Goal: Task Accomplishment & Management: Use online tool/utility

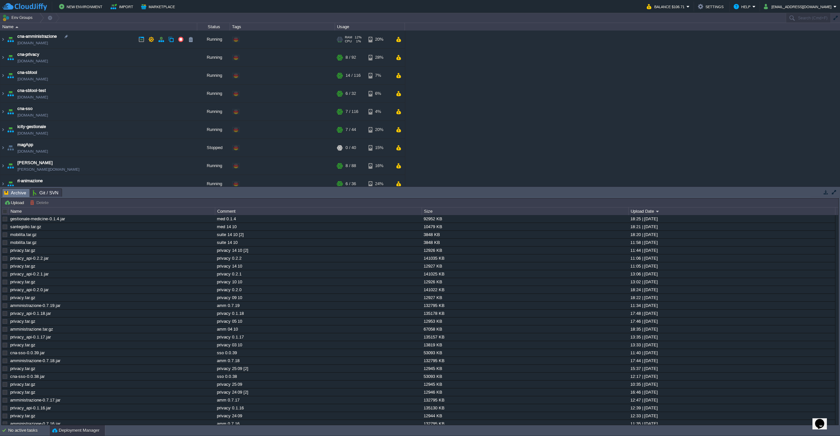
click at [104, 45] on td "cna-amministrazione [DOMAIN_NAME]" at bounding box center [98, 40] width 197 height 18
click at [148, 39] on td at bounding box center [151, 39] width 10 height 10
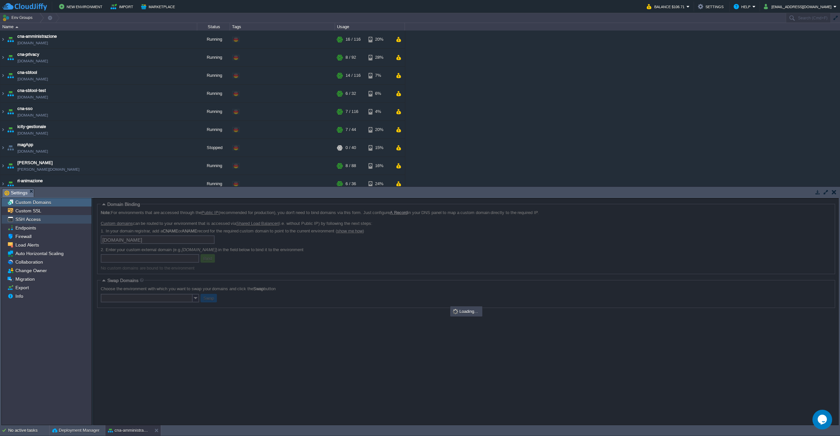
click at [37, 224] on div "SSH Access" at bounding box center [47, 219] width 90 height 9
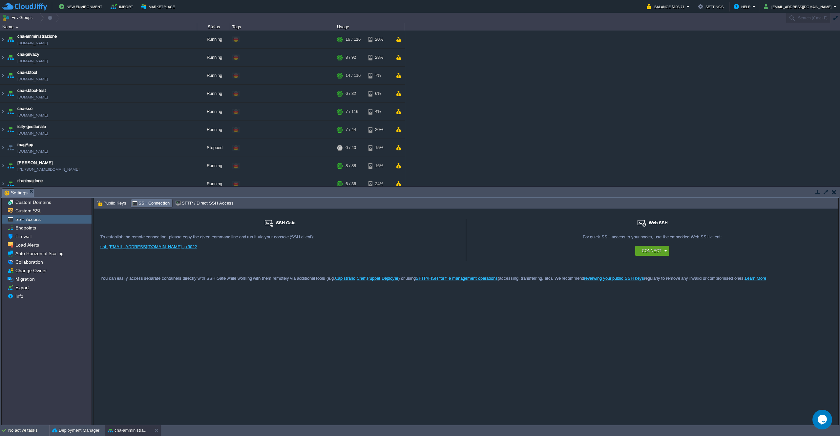
click at [152, 246] on link "ssh 13140@gate.cloudjiffy.co -p 3022" at bounding box center [148, 246] width 96 height 5
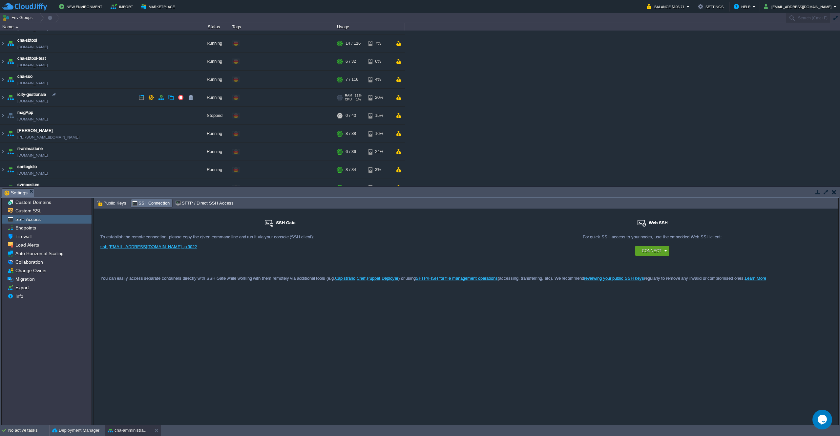
click at [104, 102] on td "icity-gestionale icity-gestionale.de-fra1.cloudjiffy.net" at bounding box center [98, 98] width 197 height 18
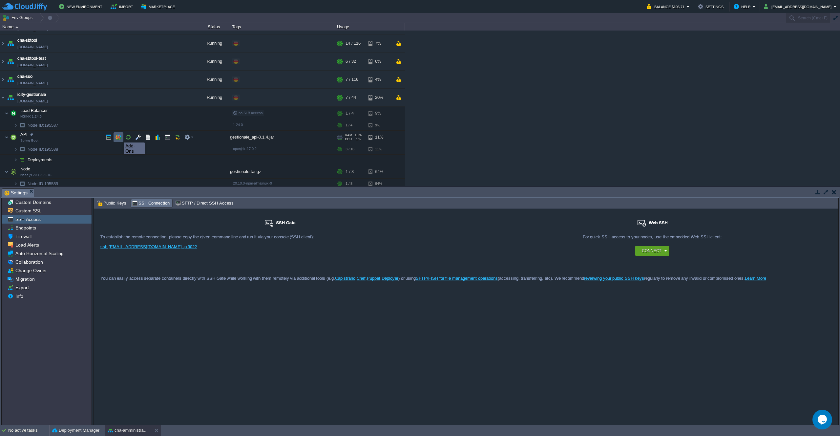
click at [119, 137] on button "button" at bounding box center [119, 137] width 6 height 6
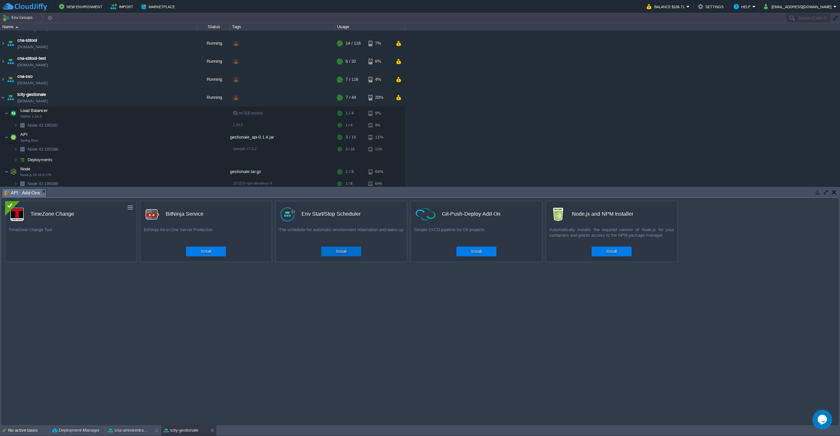
click at [340, 252] on button "Install" at bounding box center [341, 251] width 10 height 7
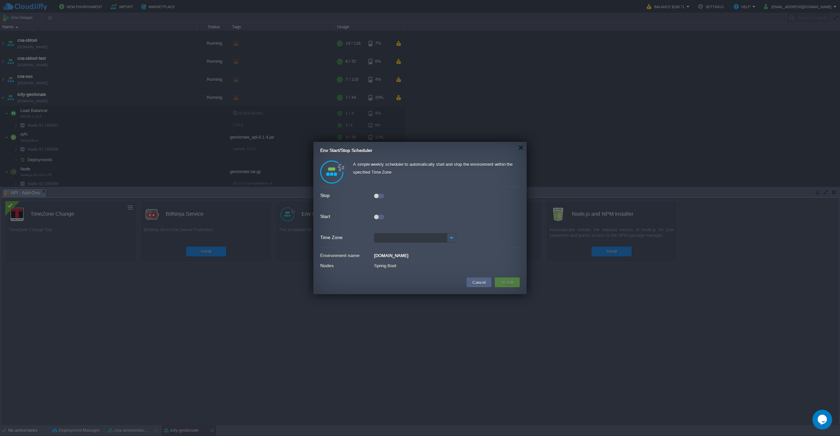
click at [379, 198] on div at bounding box center [379, 196] width 10 height 5
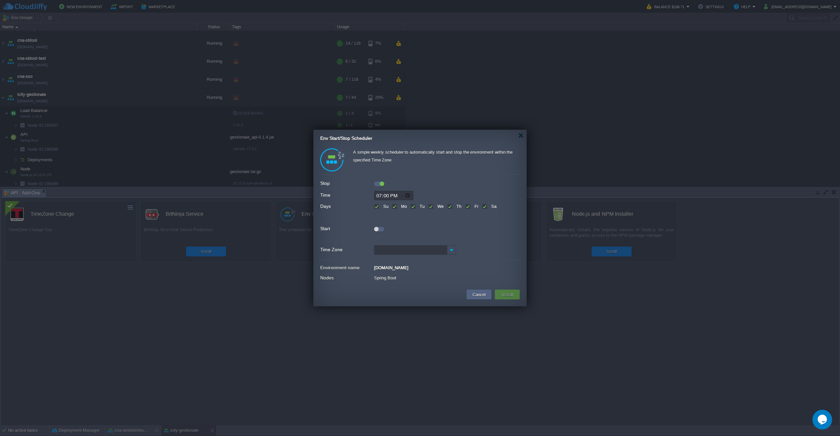
click at [377, 230] on div at bounding box center [376, 229] width 5 height 5
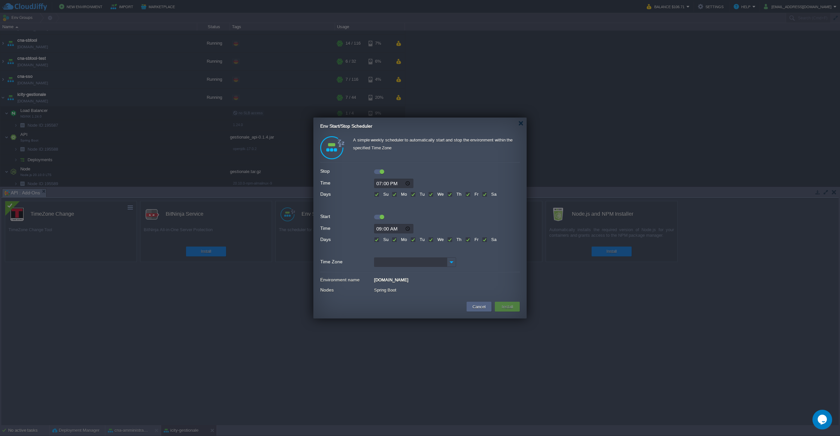
click at [445, 261] on input "Time Zone" at bounding box center [410, 262] width 73 height 10
click at [449, 261] on img at bounding box center [451, 262] width 9 height 10
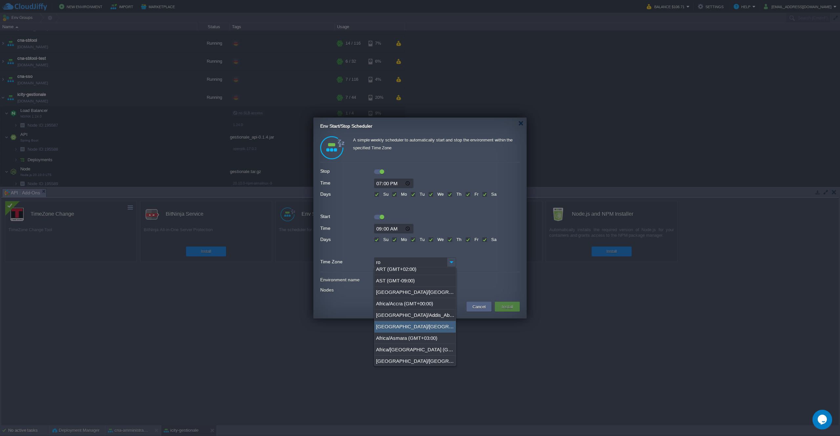
scroll to position [0, 0]
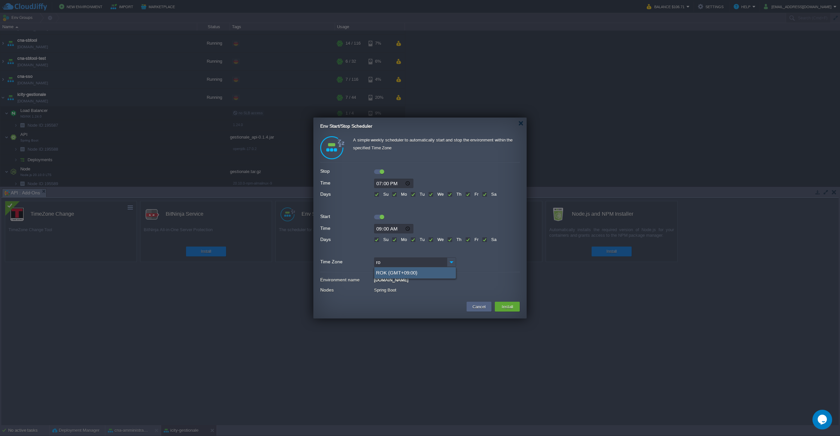
type input "r"
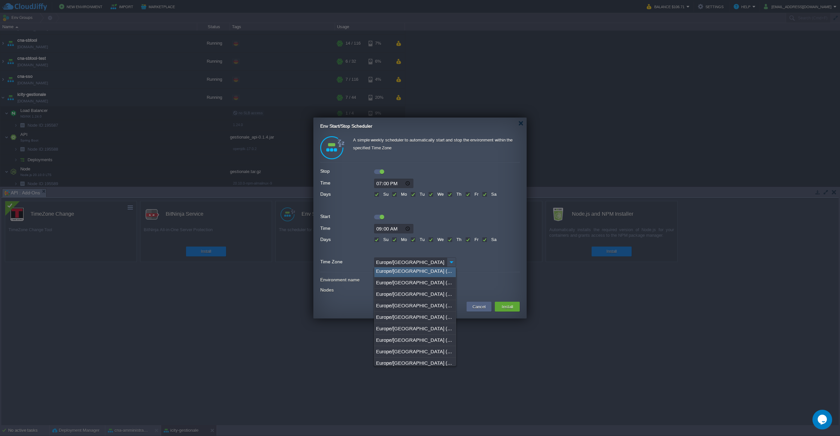
scroll to position [394, 0]
click at [407, 348] on div "Europe/Rome (GMT+01:00)" at bounding box center [415, 350] width 81 height 11
type input "Europe/Rome (GMT+01:00)"
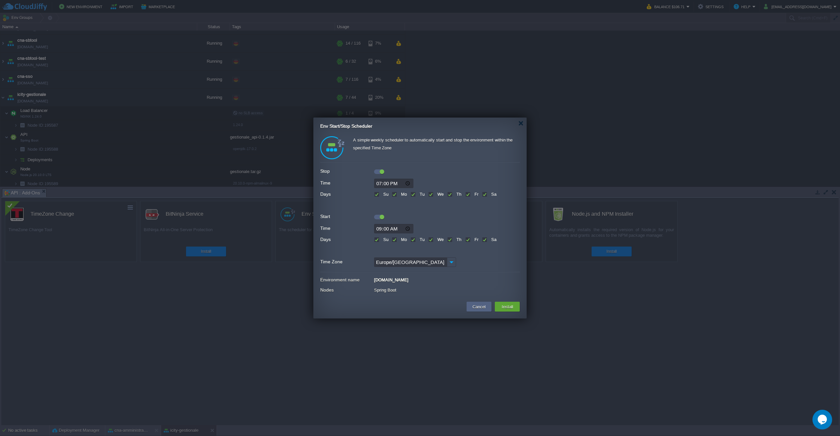
click at [395, 184] on input "19:00" at bounding box center [393, 184] width 39 height 10
type input "00:00"
click at [378, 229] on input "09:00" at bounding box center [393, 229] width 39 height 10
type input "00:01"
click at [481, 216] on div at bounding box center [420, 215] width 200 height 7
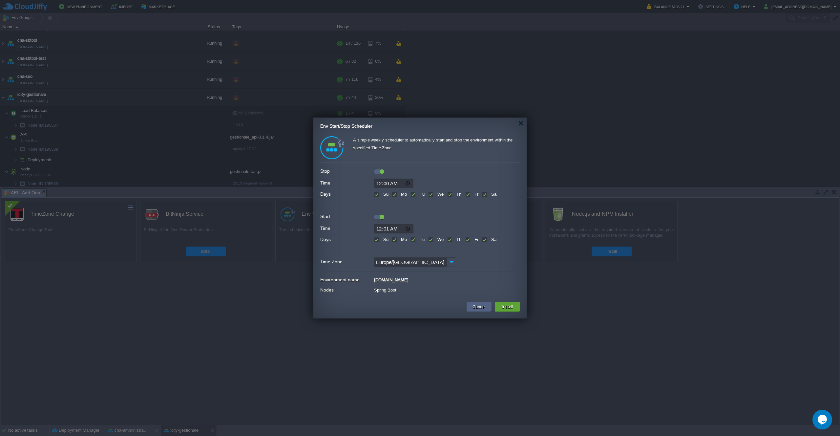
click at [506, 307] on button "Install" at bounding box center [507, 307] width 15 height 8
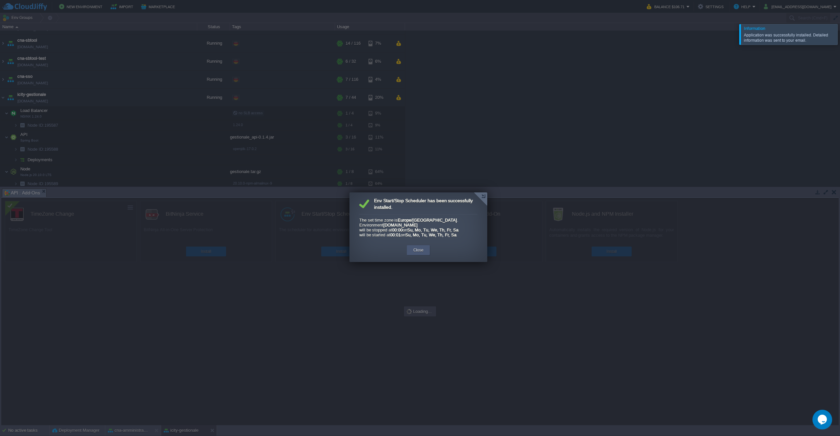
click at [419, 253] on button "Close" at bounding box center [419, 250] width 10 height 7
